Goal: Task Accomplishment & Management: Use online tool/utility

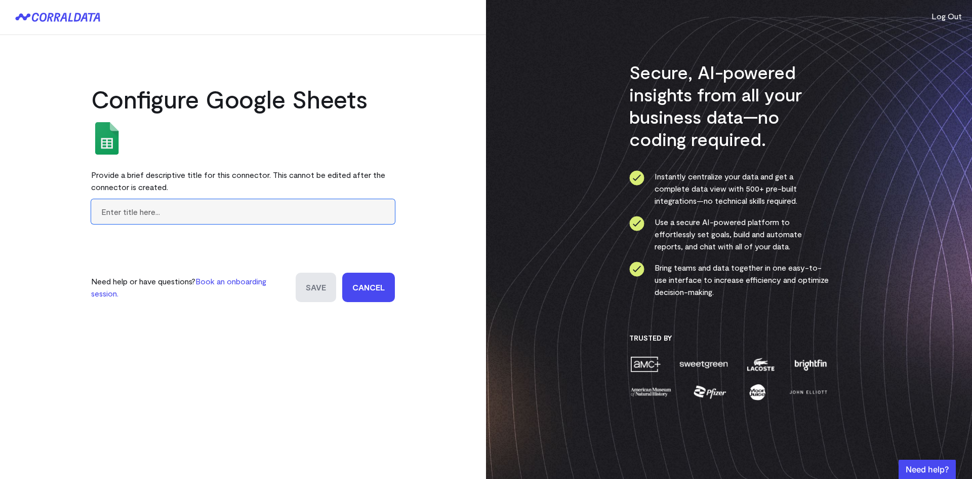
click at [163, 218] on input "text" at bounding box center [243, 211] width 304 height 25
paste input "Zenoti Cost of Goods Reporting"
type input "Zenoti Cost of Goods Report"
click at [317, 285] on input "Save" at bounding box center [316, 286] width 41 height 29
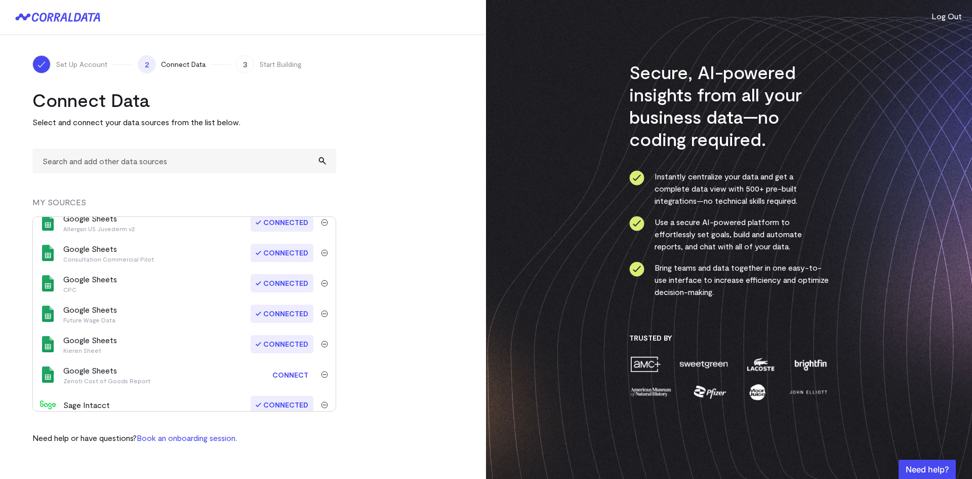
scroll to position [405, 0]
click at [297, 374] on link "Connect" at bounding box center [290, 374] width 46 height 19
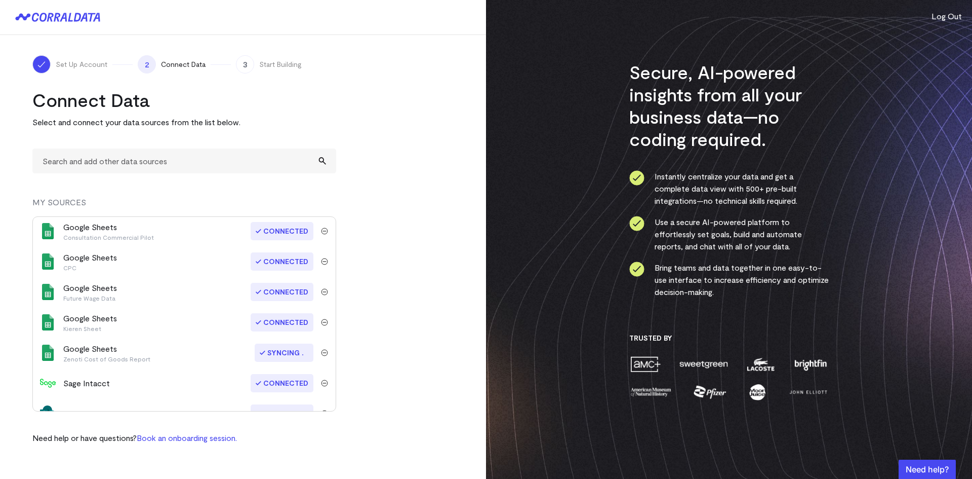
scroll to position [444, 0]
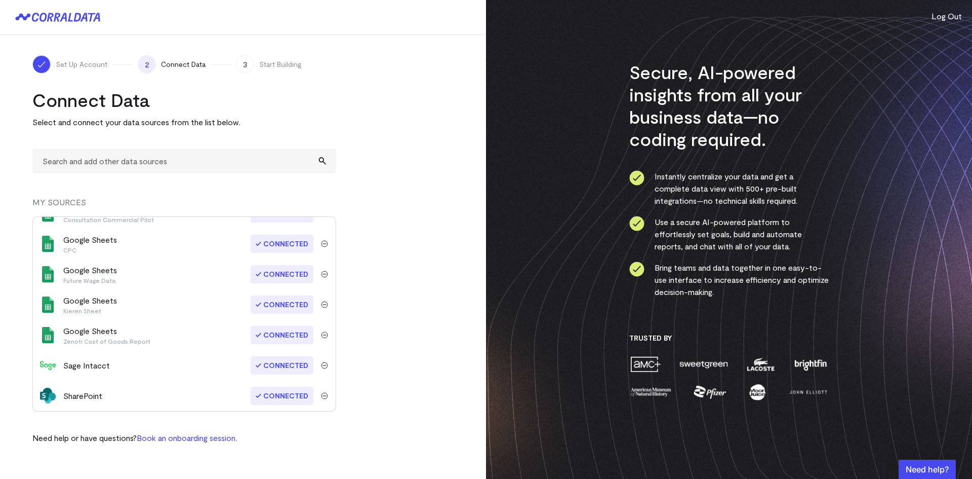
click at [80, 334] on div "Google Sheets Zenoti Cost of Goods Report" at bounding box center [106, 335] width 87 height 20
click at [424, 143] on turbo-frame "Connect Data Select and connect your data sources from the list below. MY SOURC…" at bounding box center [242, 266] width 421 height 355
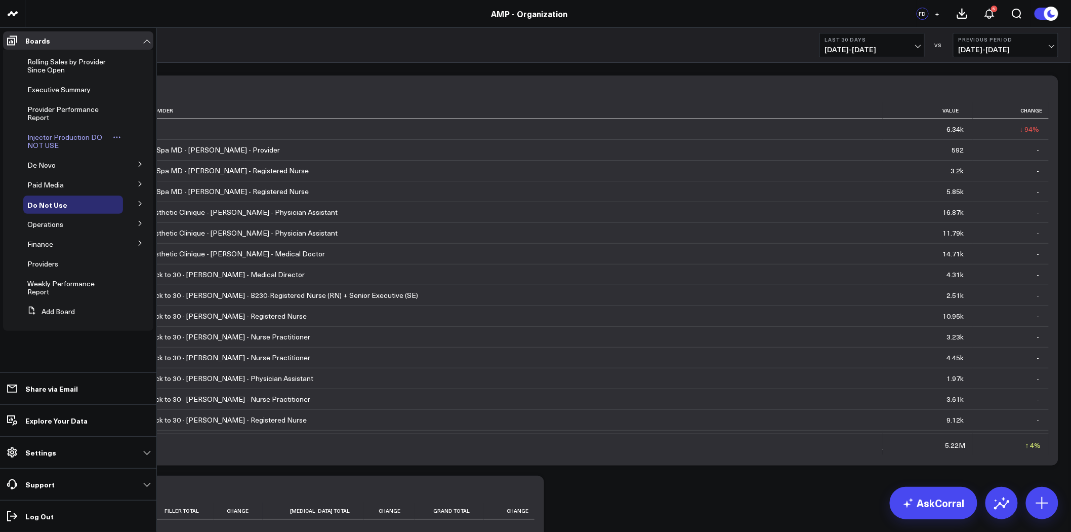
click at [62, 139] on span "Injector Production DO NOT USE" at bounding box center [64, 141] width 75 height 18
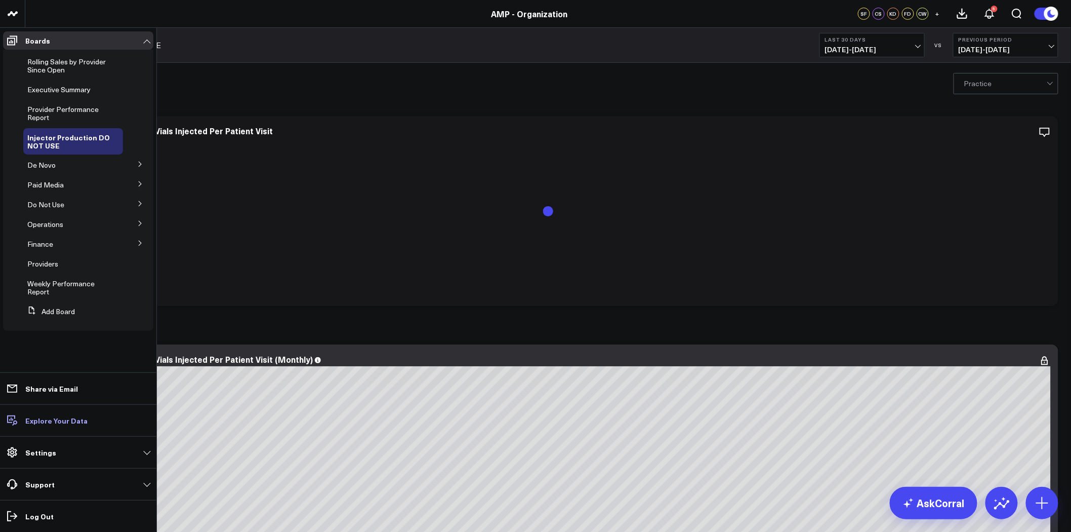
click at [60, 422] on p "Explore Your Data" at bounding box center [56, 420] width 62 height 8
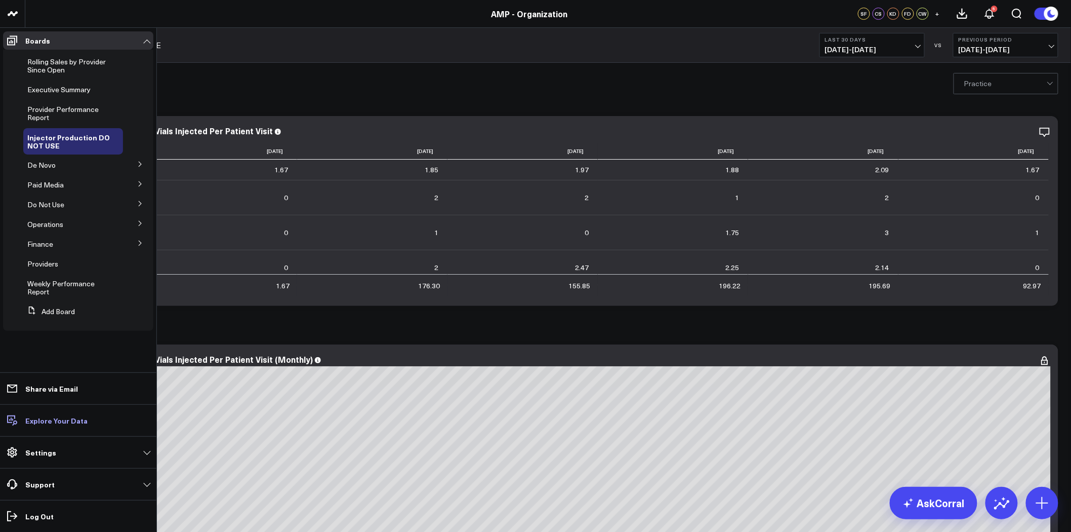
click at [81, 421] on p "Explore Your Data" at bounding box center [56, 420] width 62 height 8
